Goal: Find specific page/section: Find specific page/section

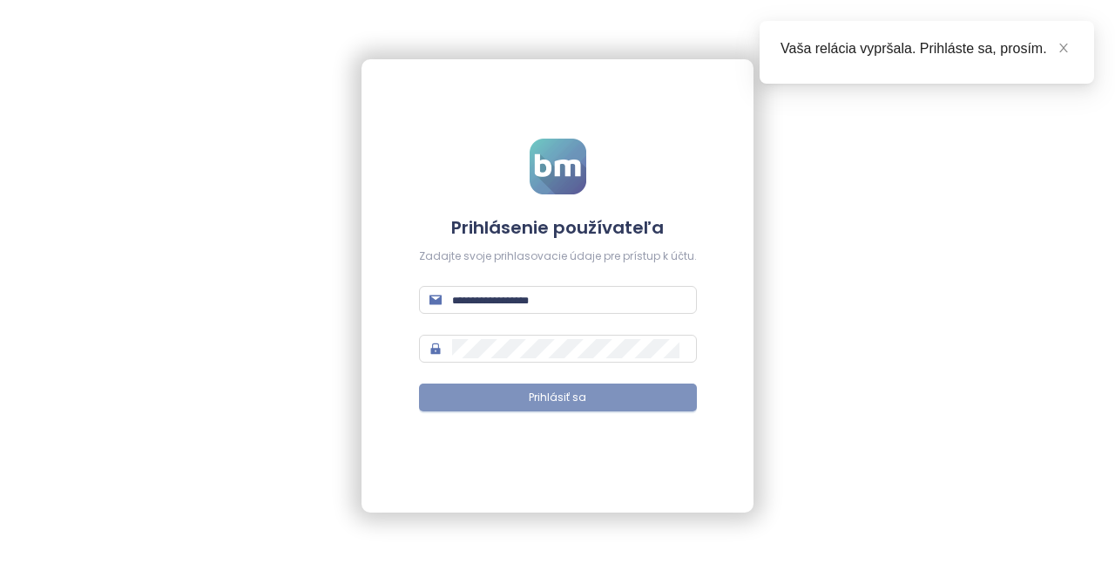
type input "**********"
click at [565, 408] on button "Prihlásiť sa" at bounding box center [558, 397] width 278 height 28
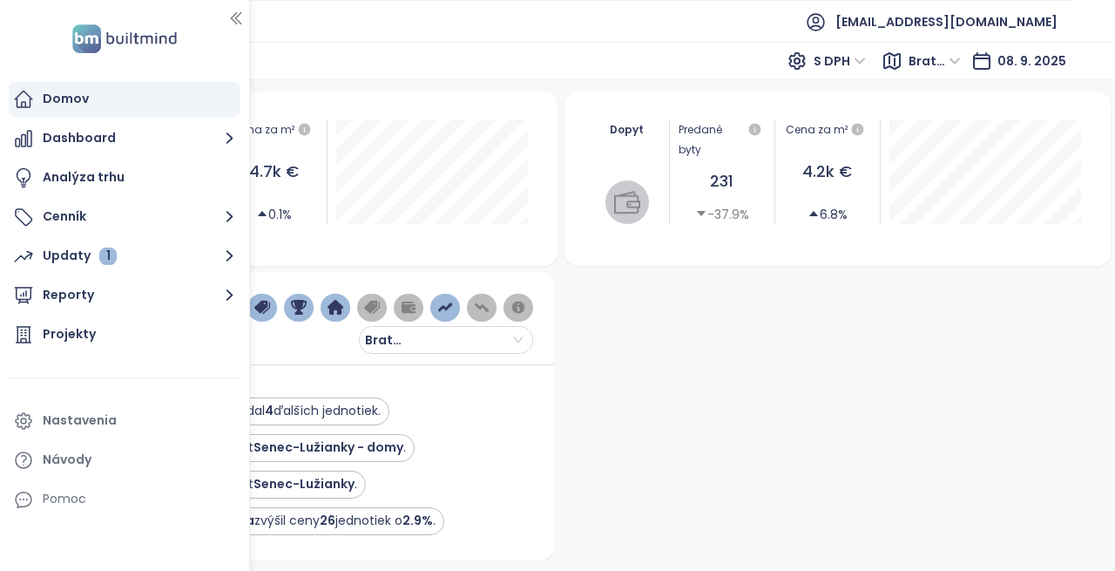
click at [233, 16] on icon "button" at bounding box center [236, 18] width 10 height 11
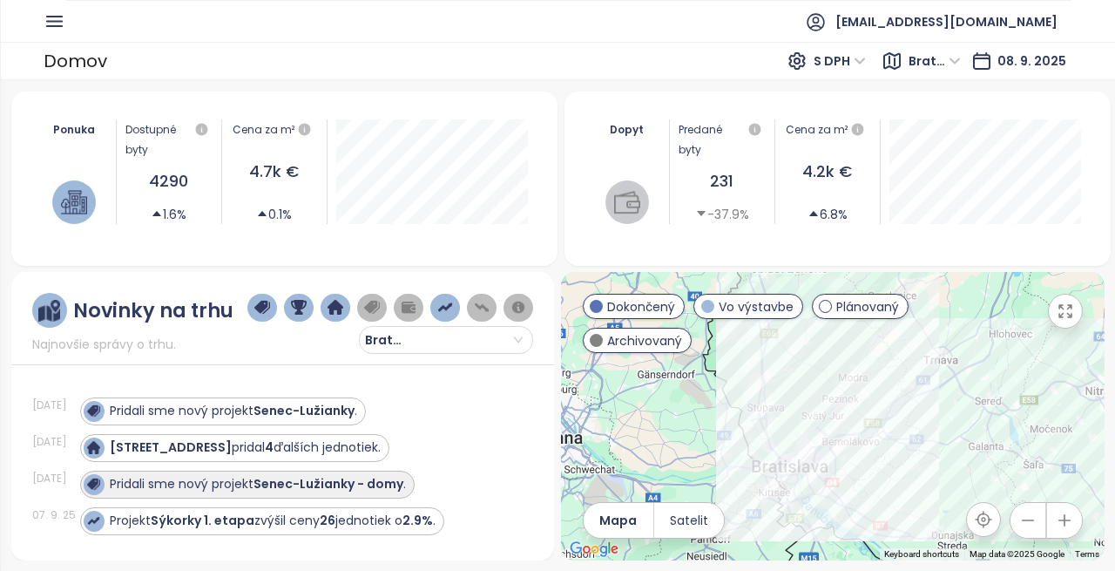
click at [258, 480] on strong "Senec-Lužianky - domy" at bounding box center [328, 483] width 150 height 17
click at [312, 485] on strong "Senec-Lužianky - domy" at bounding box center [328, 483] width 150 height 17
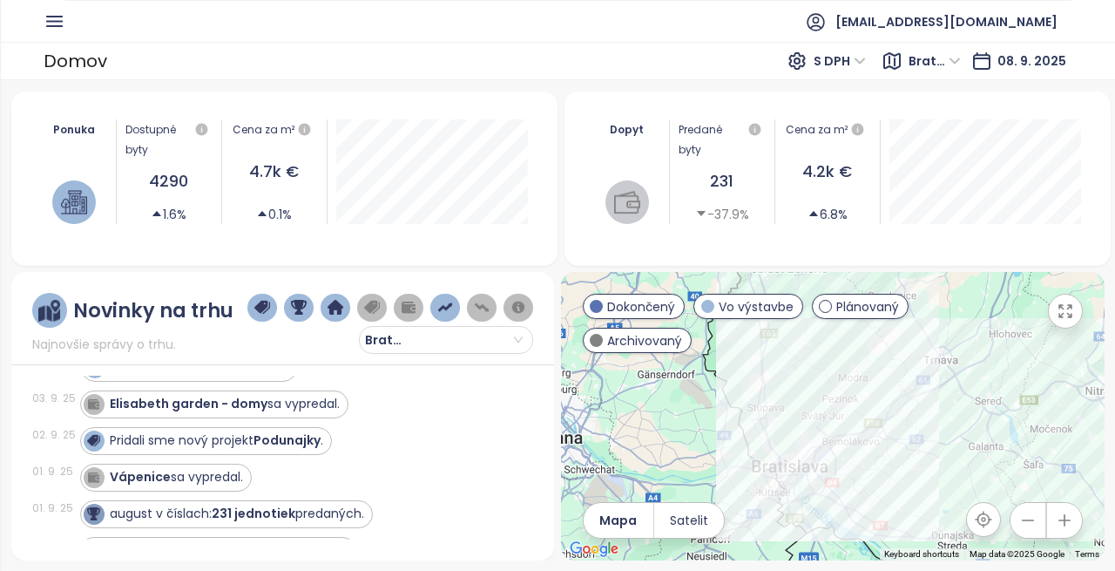
scroll to position [348, 0]
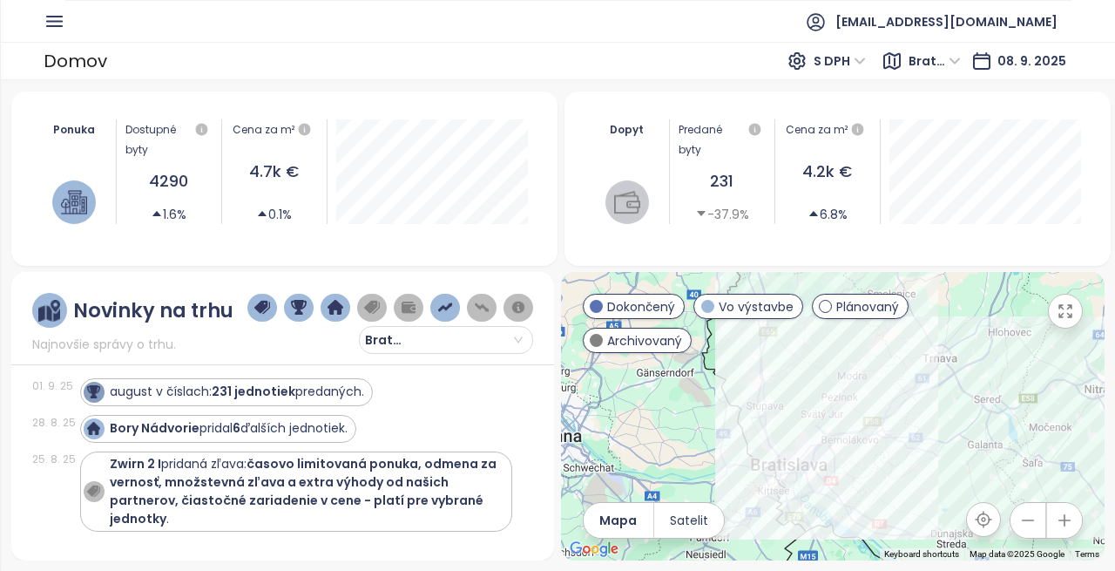
click at [61, 18] on icon "button" at bounding box center [55, 21] width 22 height 22
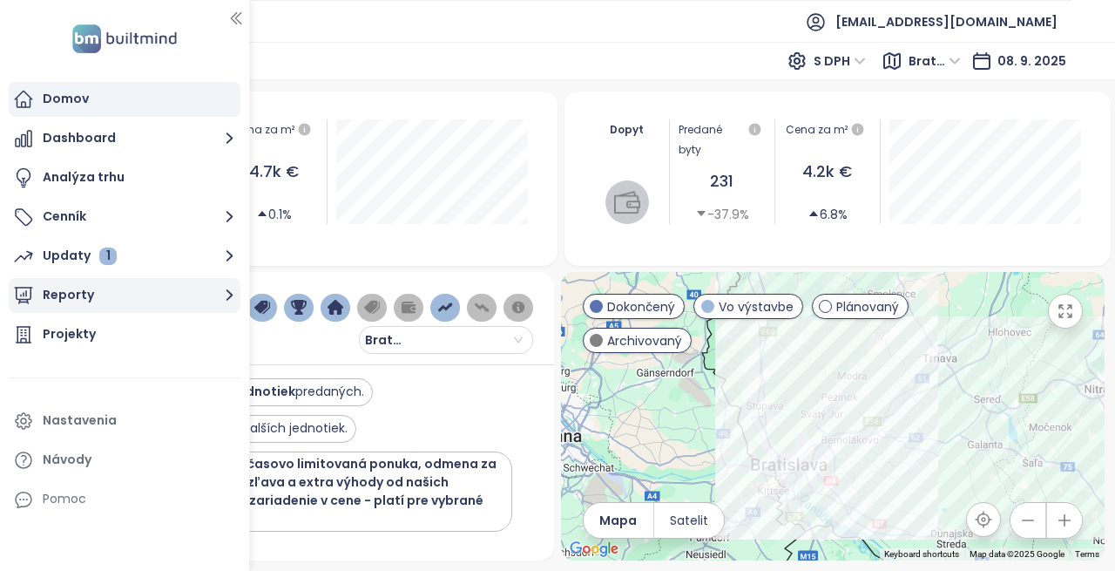
click at [133, 290] on button "Reporty" at bounding box center [125, 295] width 232 height 35
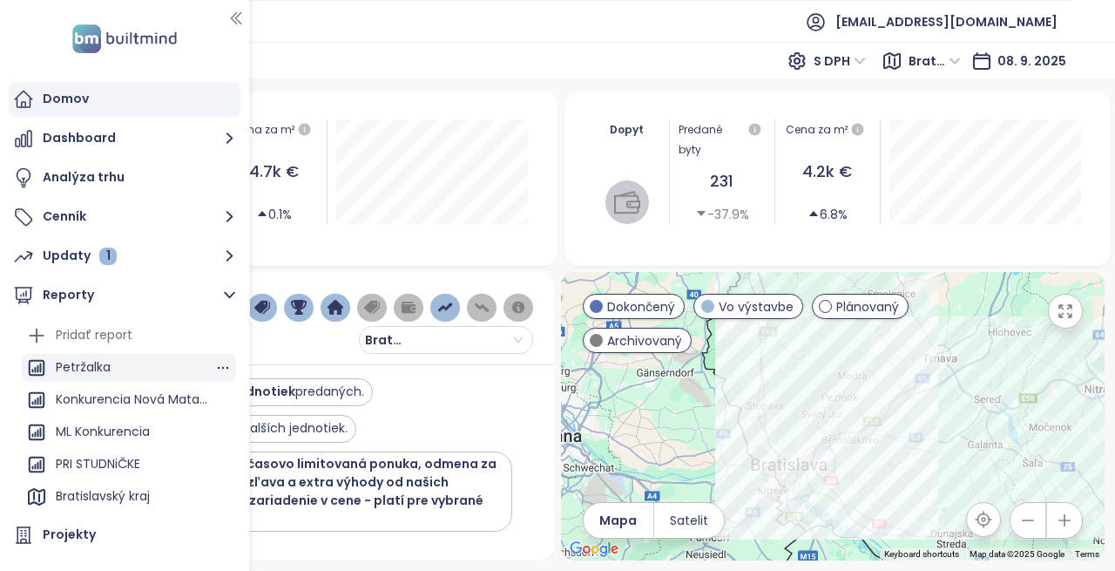
click at [97, 368] on div "Petržalka" at bounding box center [83, 367] width 55 height 22
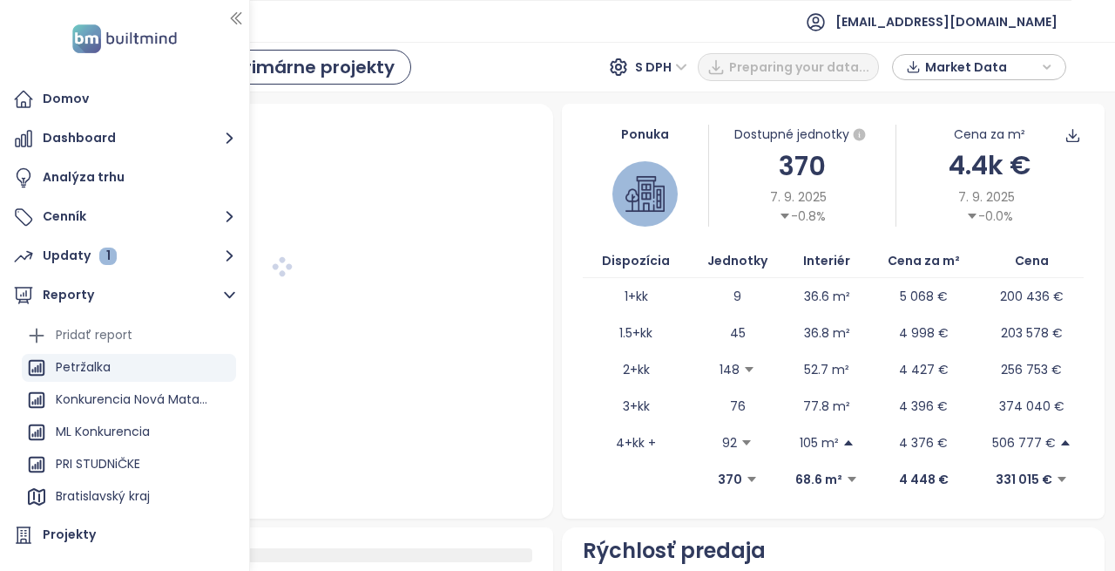
click at [233, 20] on icon "button" at bounding box center [236, 18] width 10 height 11
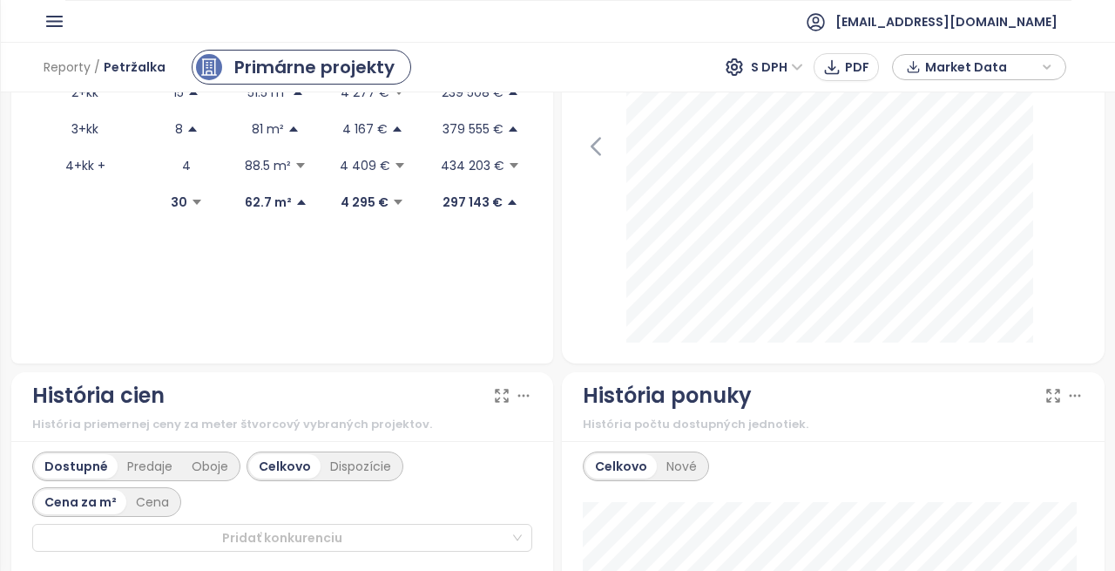
scroll to position [689, 0]
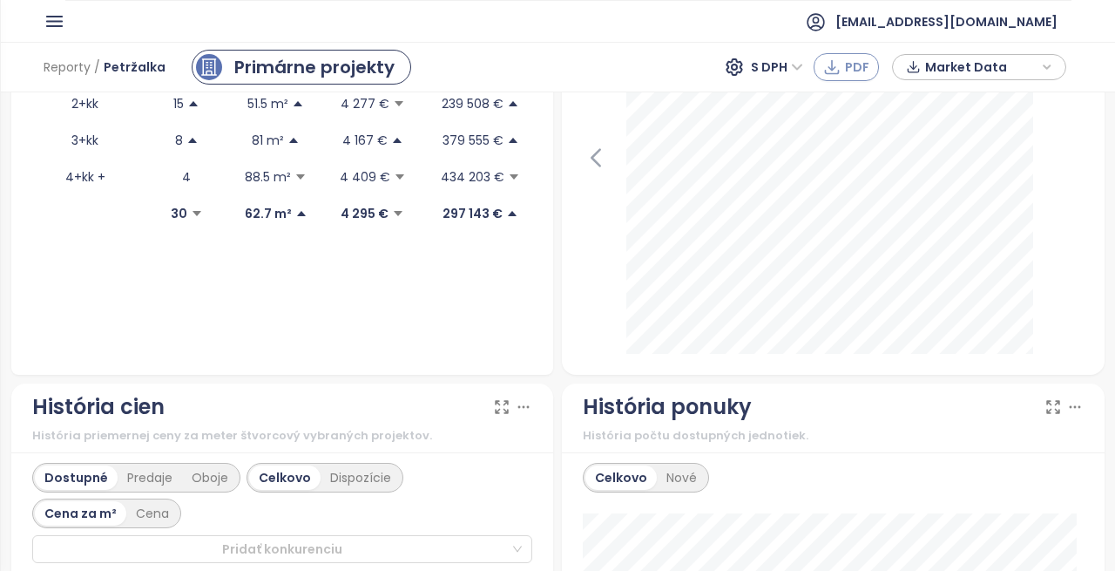
click at [831, 64] on icon "button" at bounding box center [831, 66] width 17 height 17
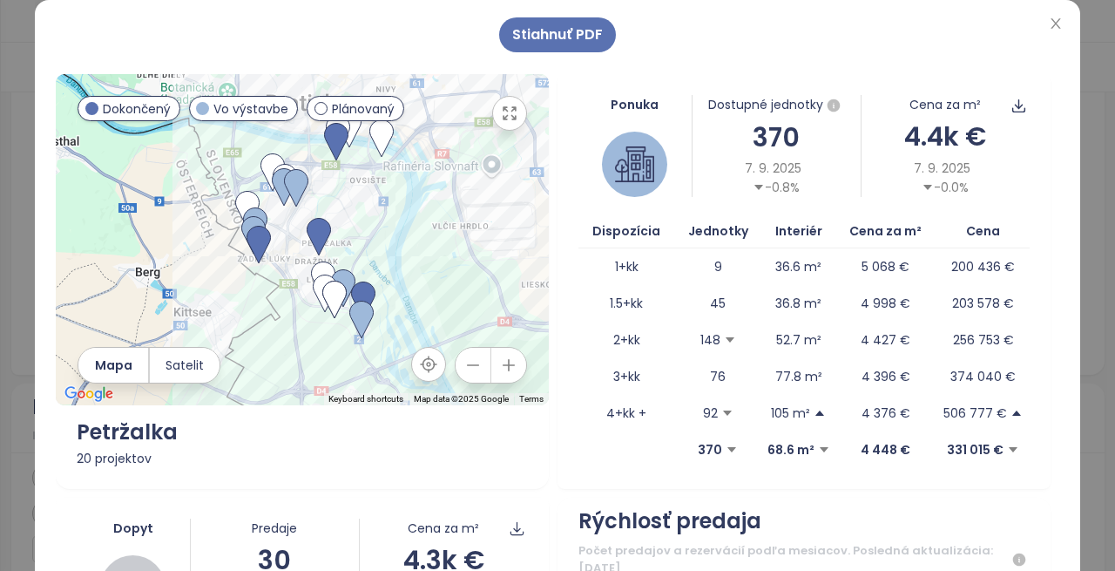
scroll to position [348, 0]
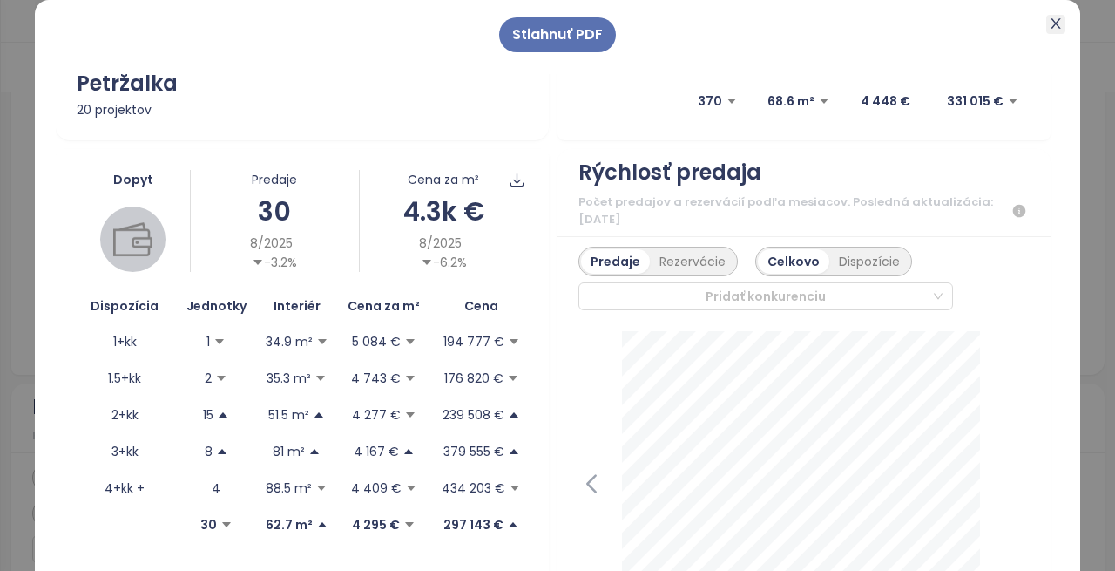
click at [1051, 20] on icon "close" at bounding box center [1056, 24] width 14 height 14
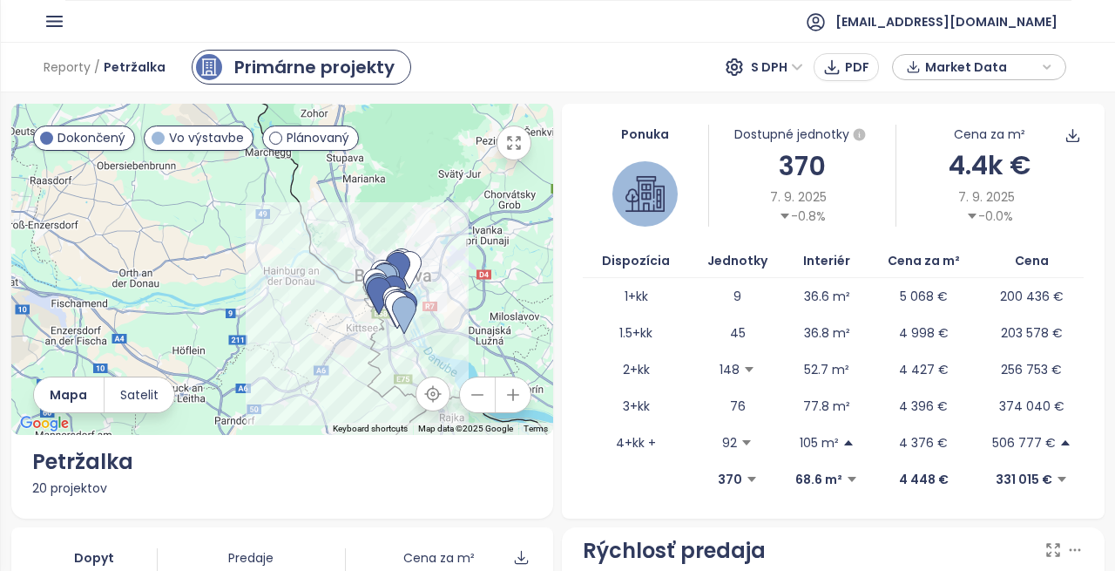
scroll to position [0, 0]
